Goal: Communication & Community: Ask a question

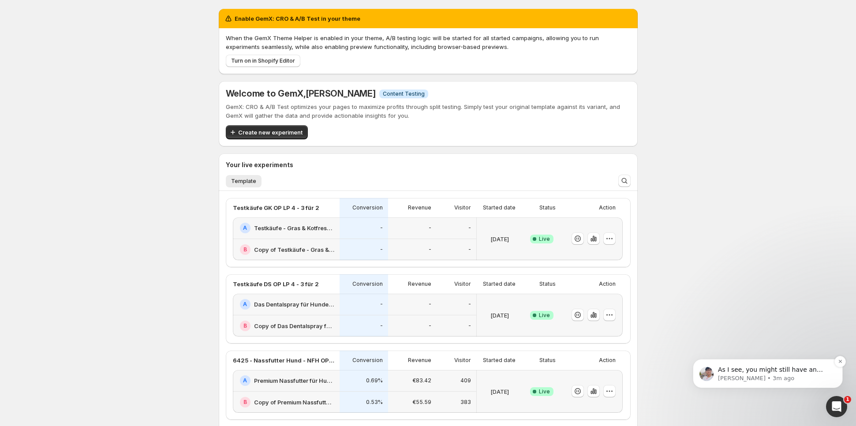
click at [740, 366] on p "As I see, you might still have an experiment live. Before stopping GemX, it mig…" at bounding box center [775, 370] width 114 height 9
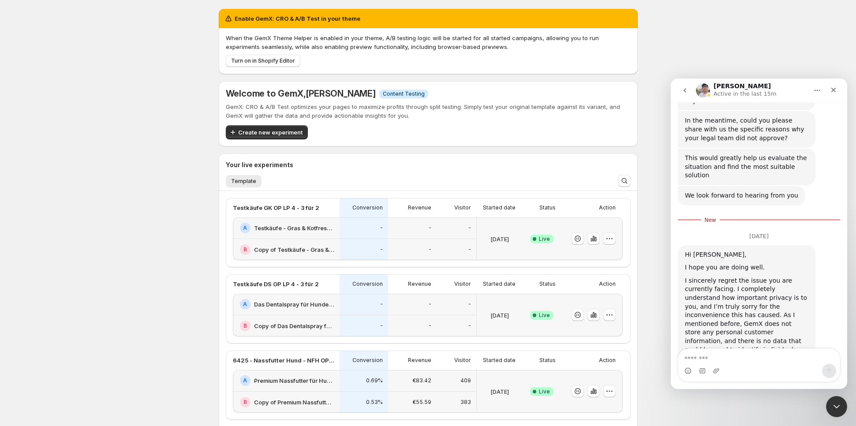
scroll to position [8462, 0]
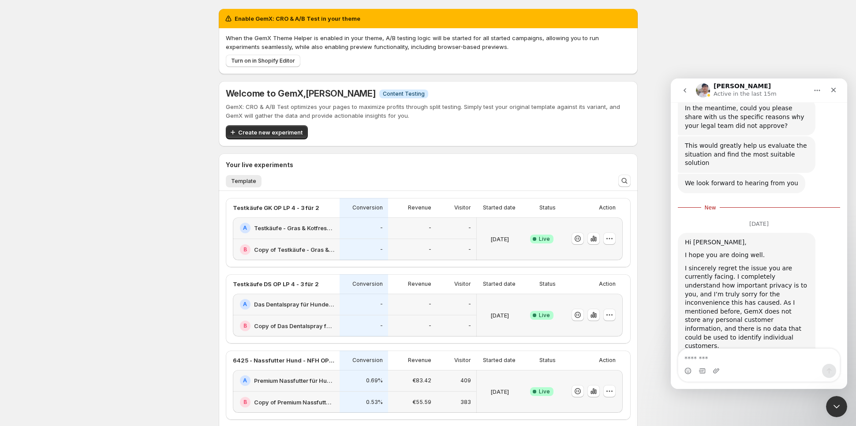
click at [637, 247] on div "Enable GemX: CRO & A/B Test in your theme When the GemX Theme Helper is enabled…" at bounding box center [428, 355] width 440 height 710
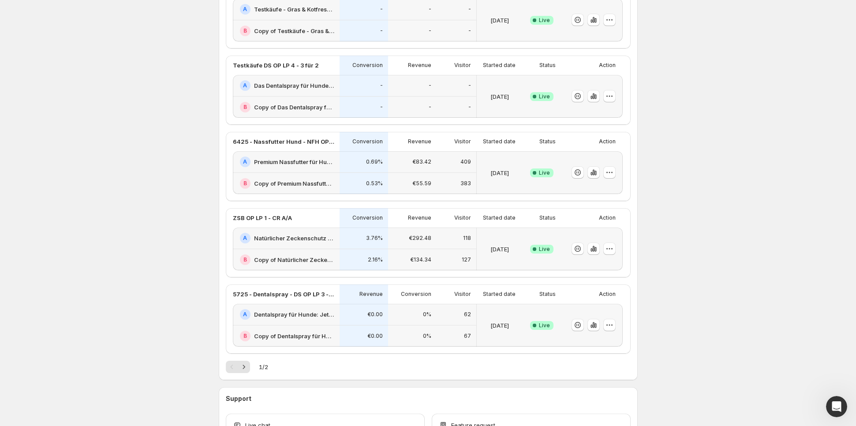
scroll to position [217, 0]
click at [577, 175] on icon "button" at bounding box center [577, 174] width 9 height 9
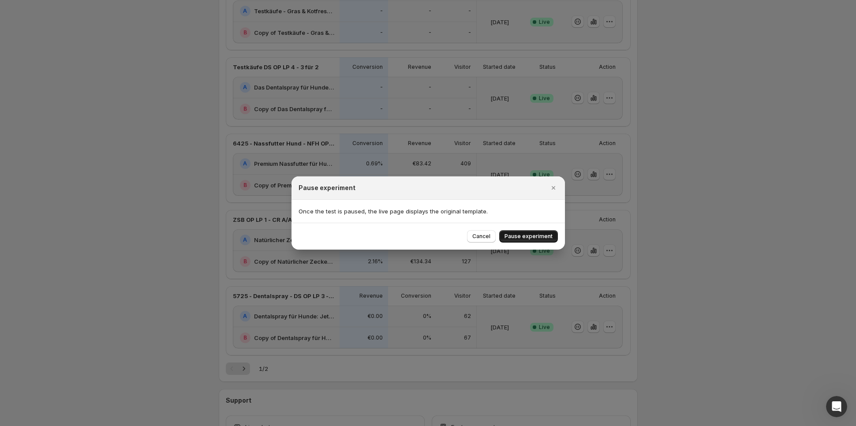
click at [523, 234] on span "Pause experiment" at bounding box center [529, 236] width 48 height 7
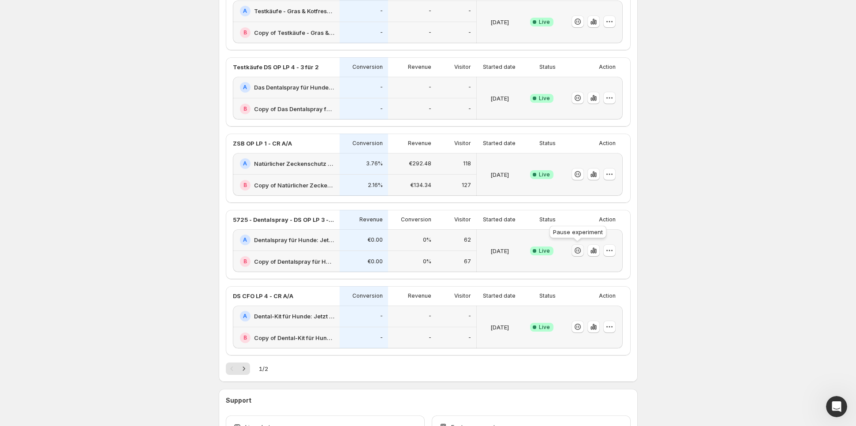
click at [576, 248] on icon "button" at bounding box center [577, 250] width 9 height 9
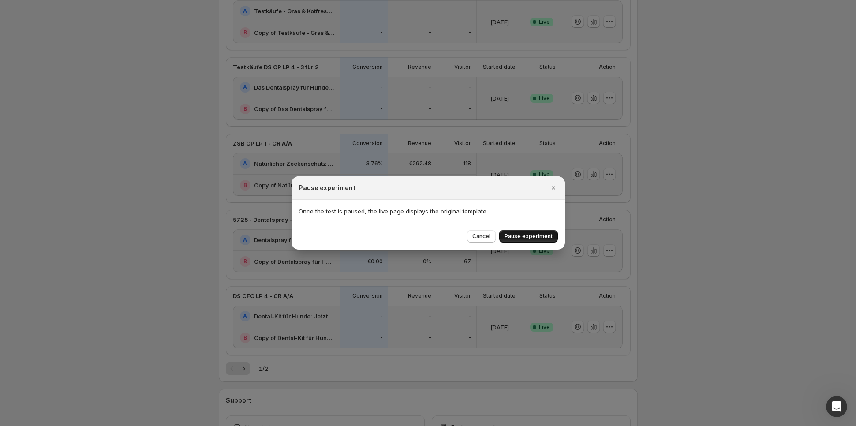
click at [552, 239] on button "Pause experiment" at bounding box center [528, 236] width 59 height 12
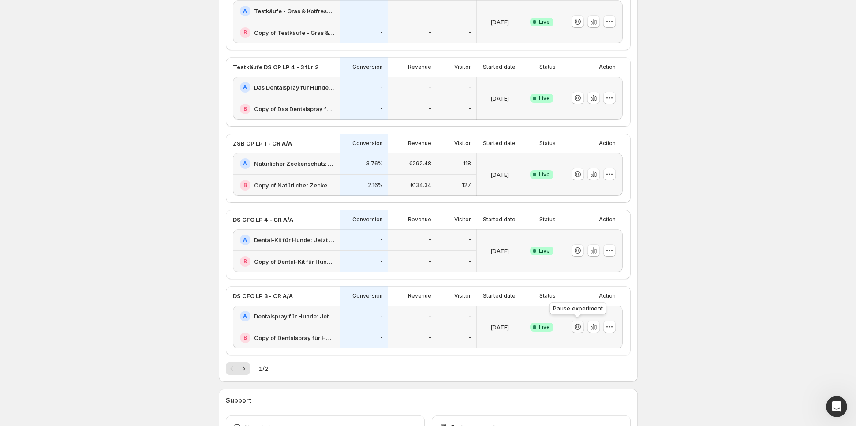
click at [578, 326] on icon "button" at bounding box center [578, 327] width 1 height 3
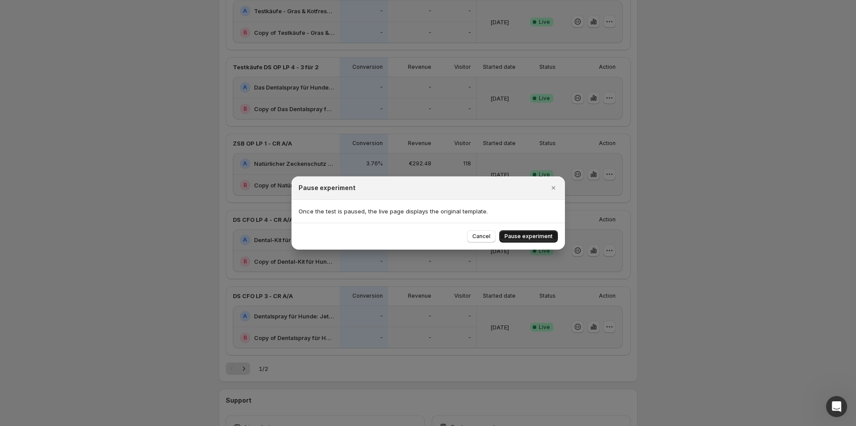
click at [519, 242] on button "Pause experiment" at bounding box center [528, 236] width 59 height 12
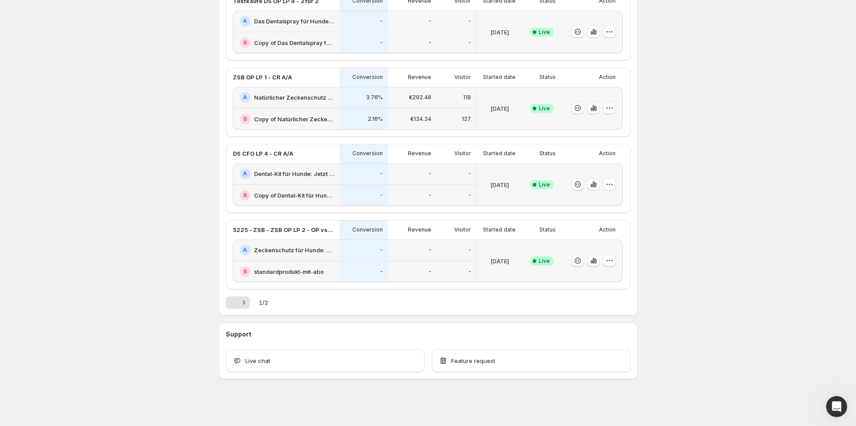
scroll to position [283, 0]
click at [245, 304] on icon "Next" at bounding box center [244, 303] width 9 height 9
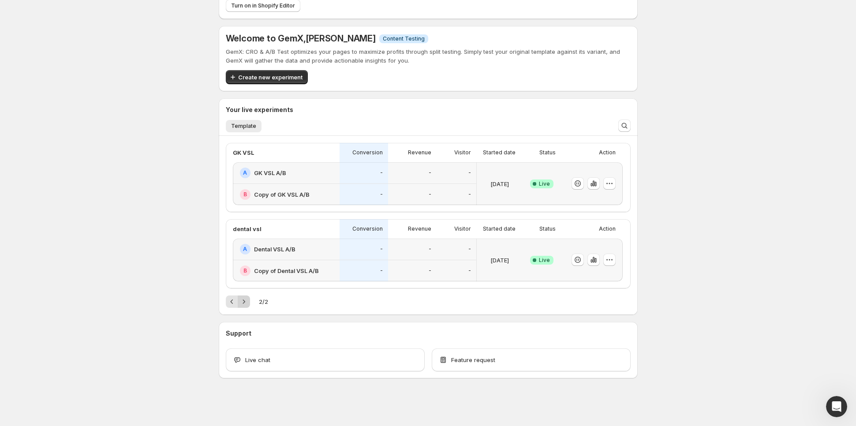
scroll to position [55, 0]
click at [578, 185] on icon "button" at bounding box center [577, 184] width 9 height 9
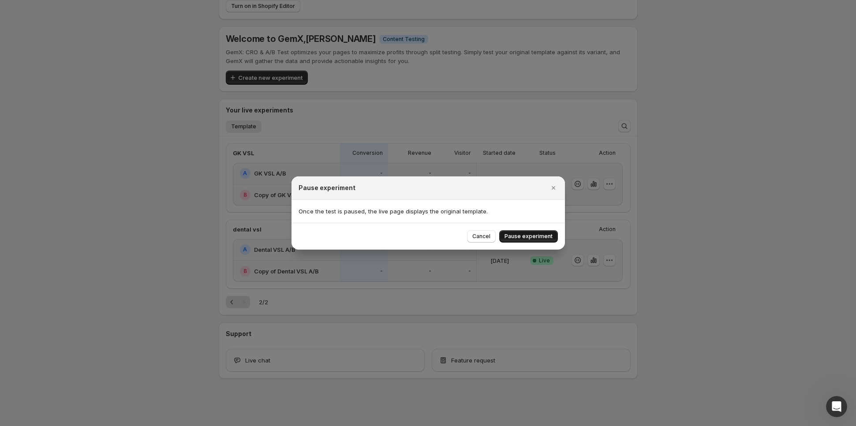
click at [547, 235] on span "Pause experiment" at bounding box center [529, 236] width 48 height 7
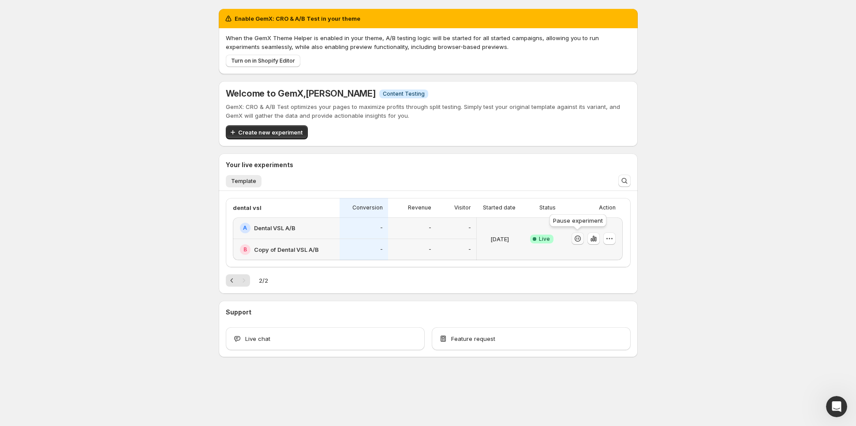
click at [581, 239] on icon "button" at bounding box center [577, 238] width 9 height 9
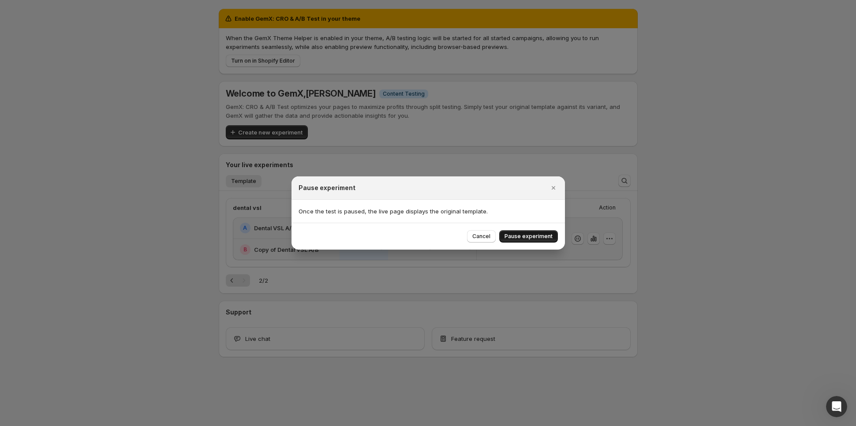
click at [522, 240] on button "Pause experiment" at bounding box center [528, 236] width 59 height 12
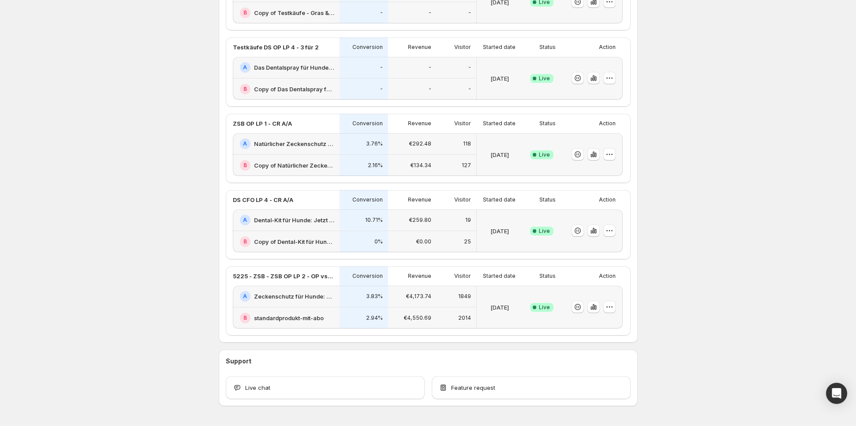
scroll to position [239, 0]
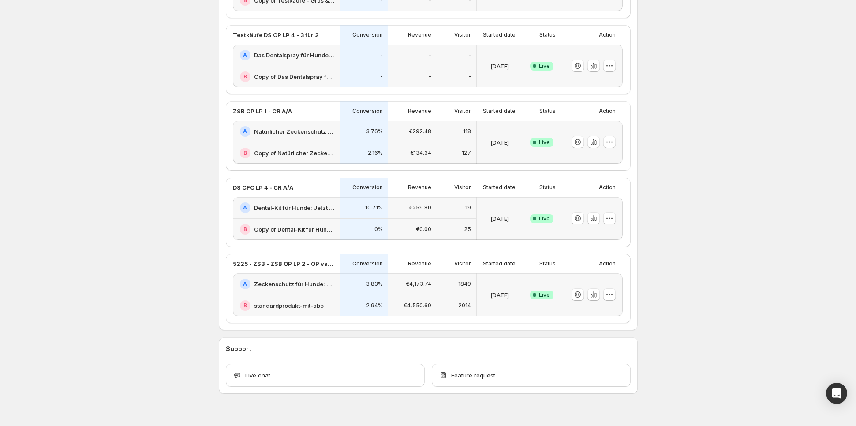
scroll to position [264, 0]
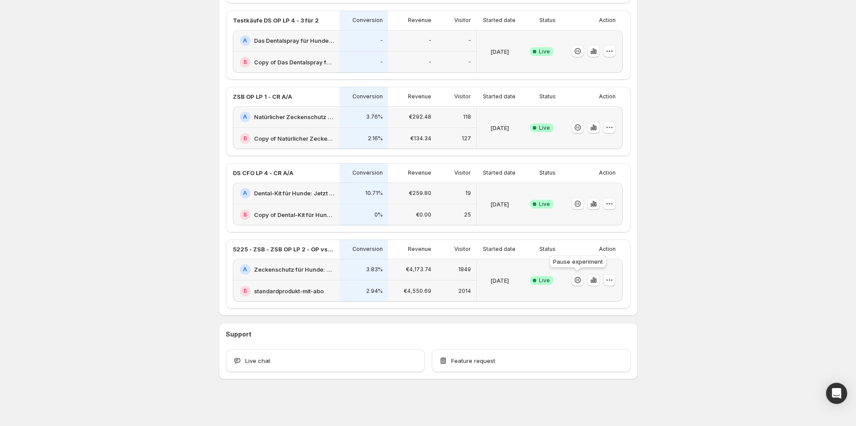
click at [580, 280] on icon "button" at bounding box center [578, 280] width 6 height 6
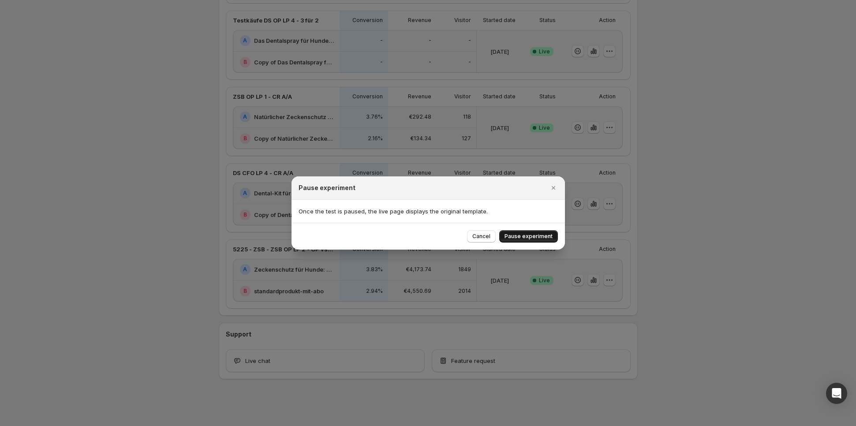
click at [549, 240] on button "Pause experiment" at bounding box center [528, 236] width 59 height 12
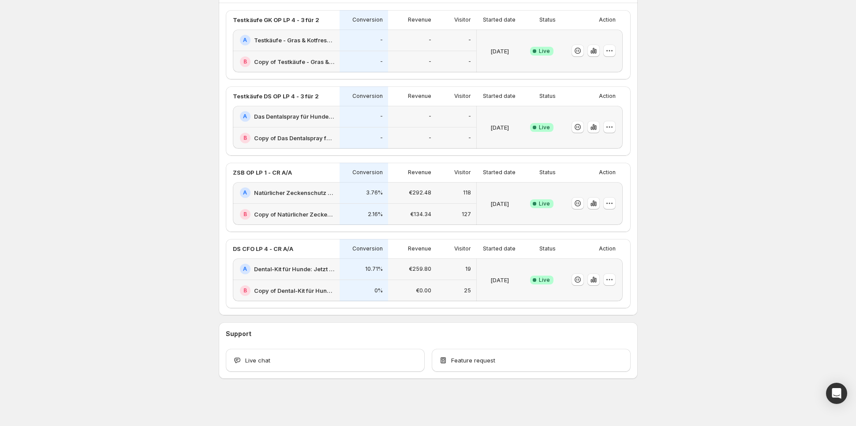
scroll to position [186, 0]
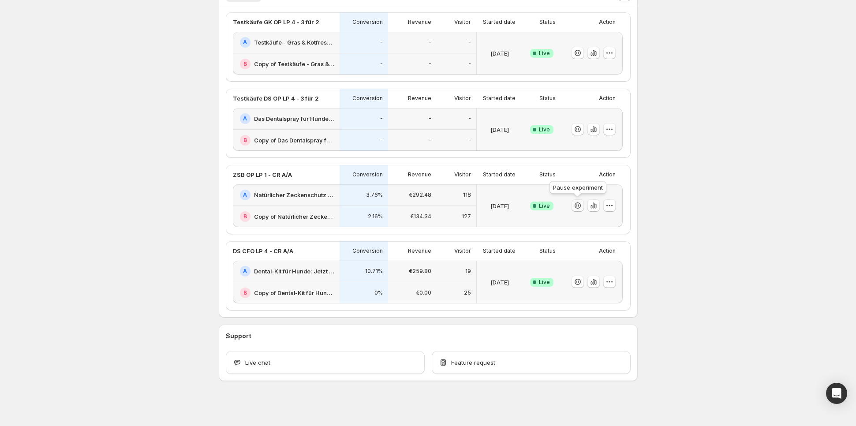
click at [580, 205] on icon "button" at bounding box center [578, 205] width 6 height 6
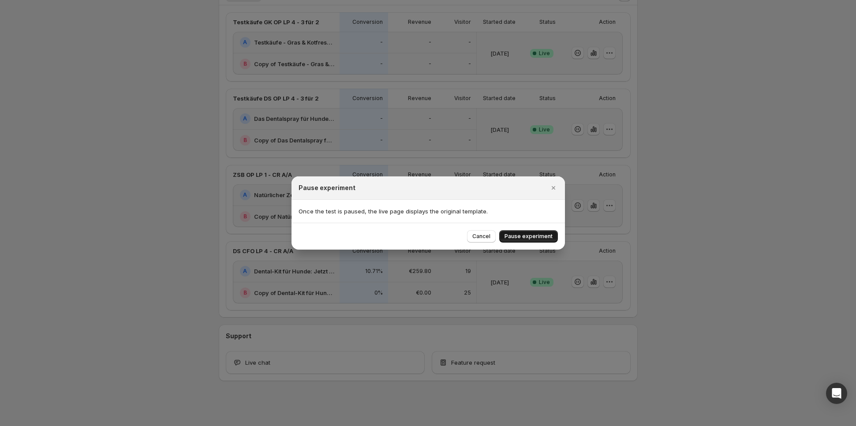
click at [546, 238] on span "Pause experiment" at bounding box center [529, 236] width 48 height 7
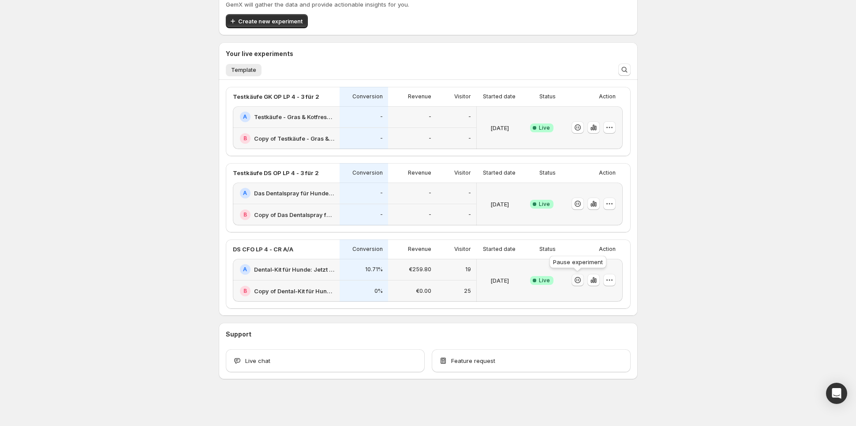
click at [576, 278] on icon "button" at bounding box center [577, 280] width 9 height 9
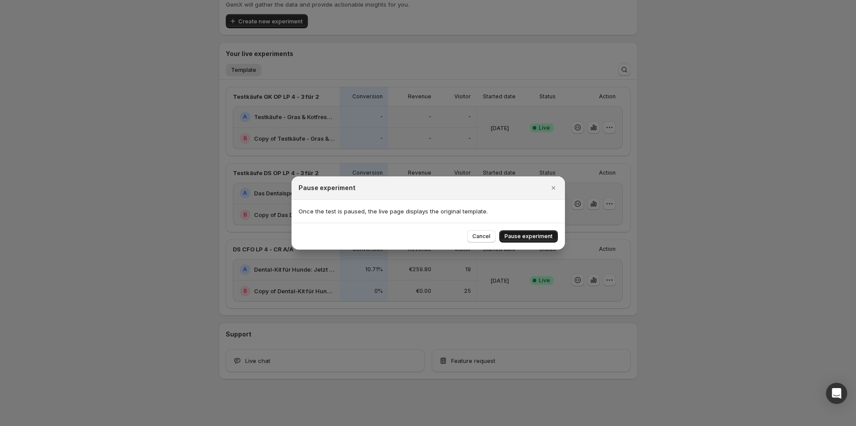
click at [535, 240] on span "Pause experiment" at bounding box center [529, 236] width 48 height 7
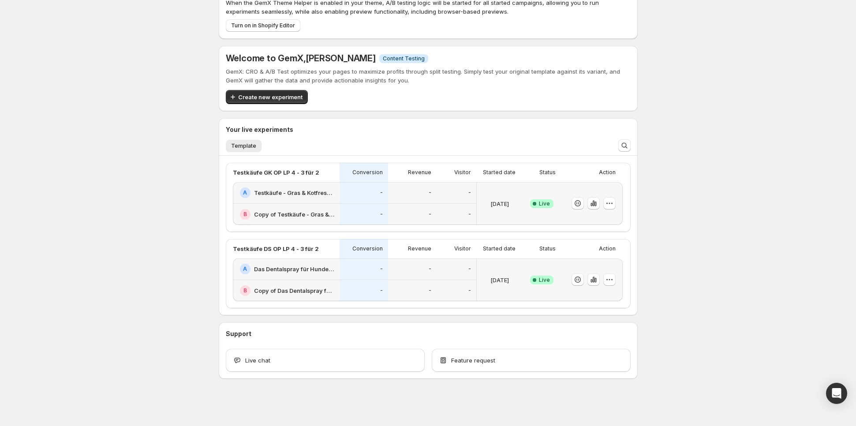
scroll to position [0, 0]
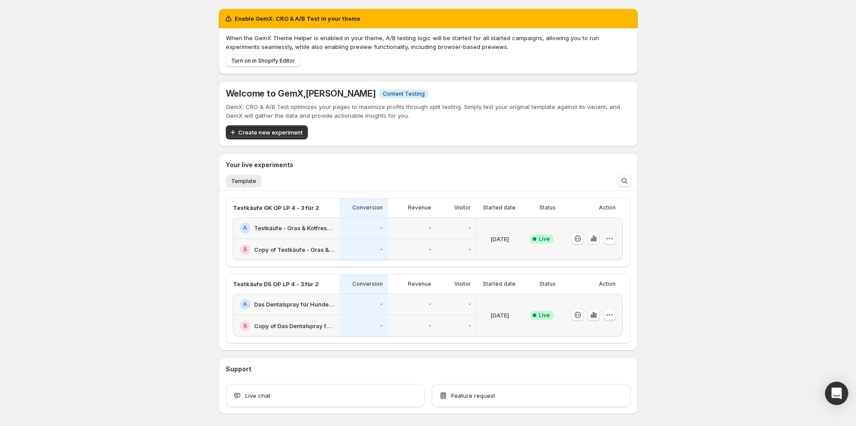
click at [829, 395] on div "Open Intercom Messenger" at bounding box center [836, 393] width 23 height 23
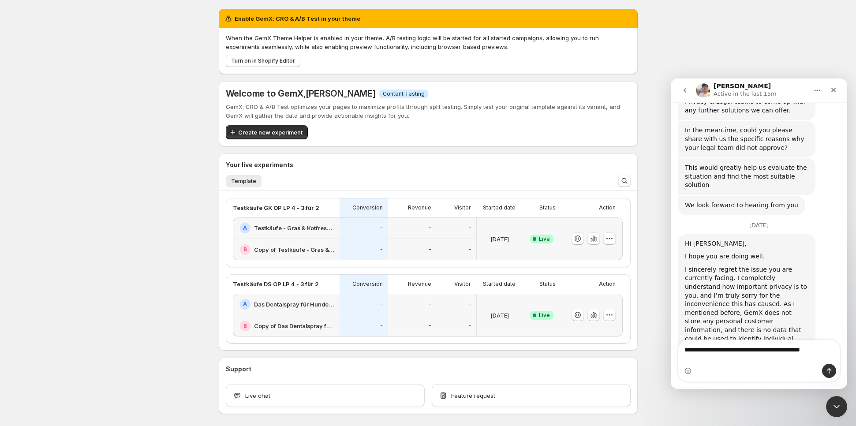
scroll to position [8450, 0]
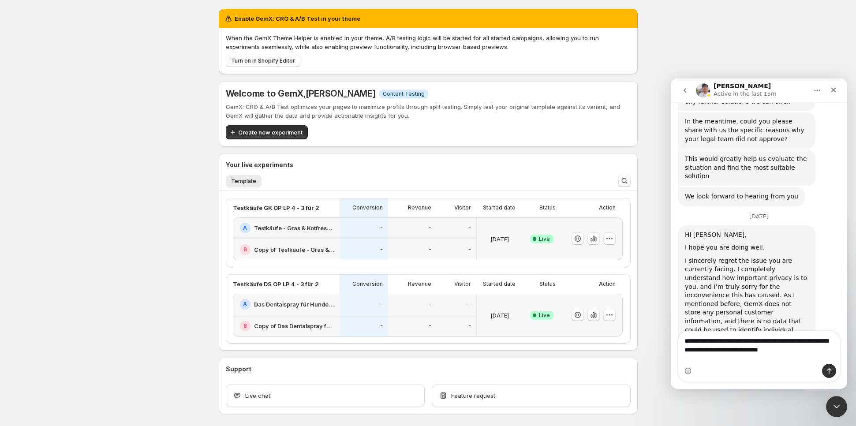
type textarea "**********"
click at [824, 369] on button "Send a message…" at bounding box center [829, 371] width 14 height 14
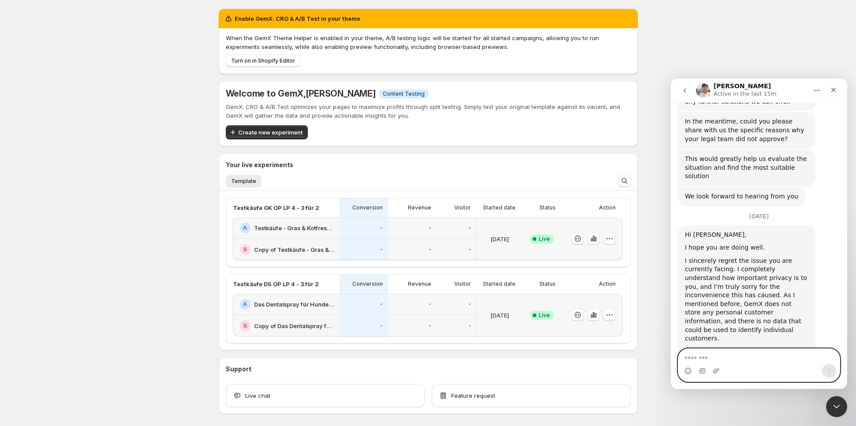
scroll to position [8485, 0]
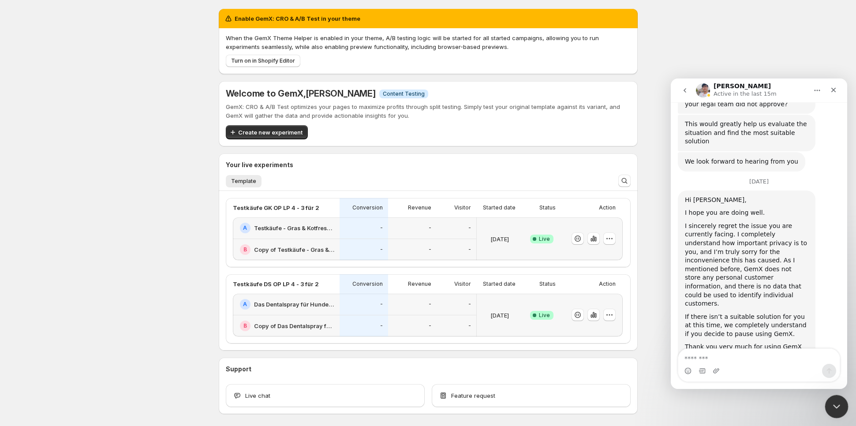
click at [837, 401] on icon "Close Intercom Messenger" at bounding box center [835, 405] width 11 height 11
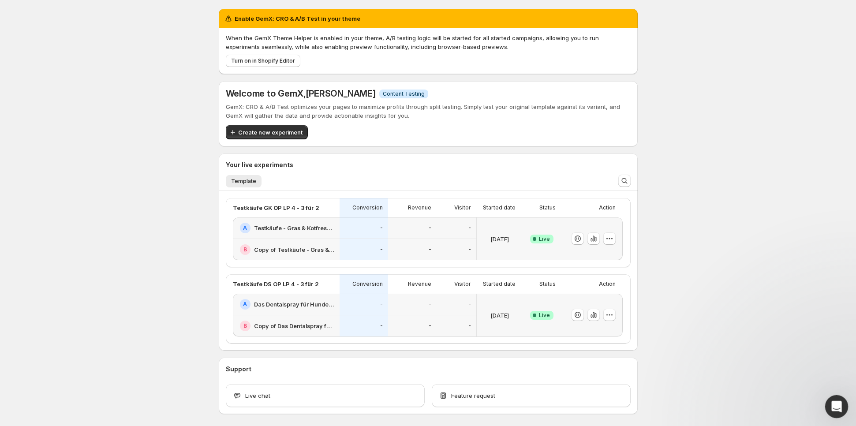
scroll to position [0, 0]
